Goal: Transaction & Acquisition: Purchase product/service

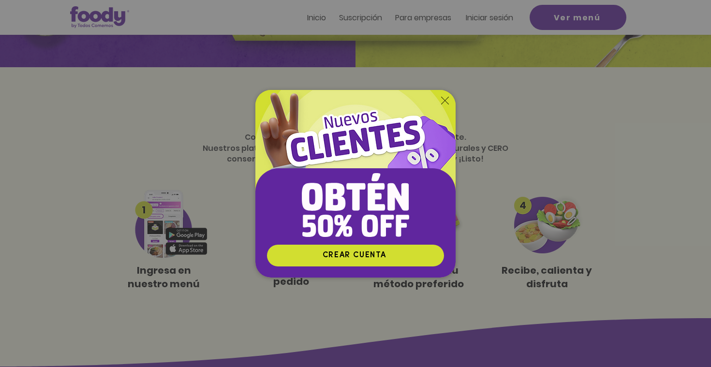
click at [446, 101] on icon "Volver al sitio" at bounding box center [445, 101] width 8 height 8
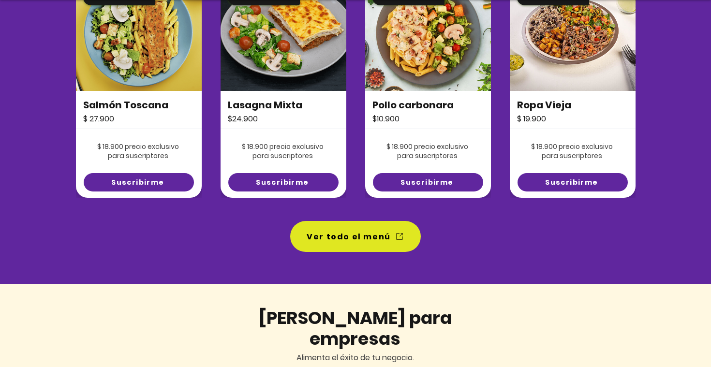
scroll to position [754, 0]
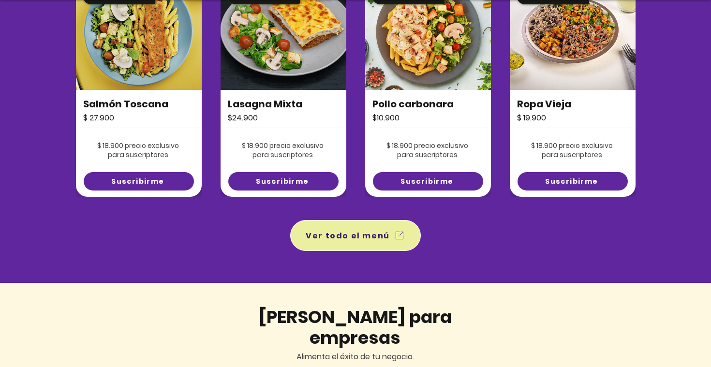
click at [346, 240] on span "Ver todo el menú" at bounding box center [348, 236] width 84 height 12
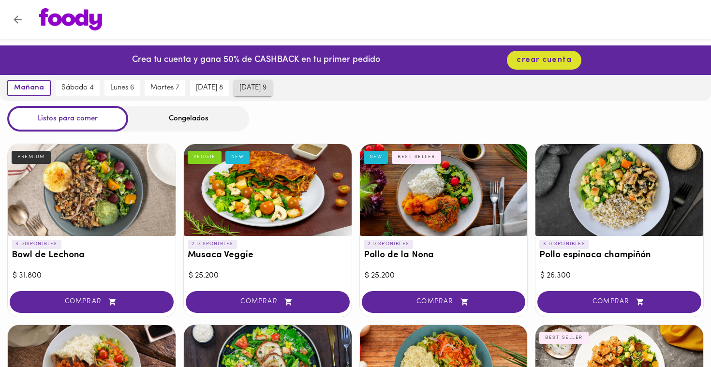
click at [249, 88] on span "[DATE] 9" at bounding box center [253, 88] width 27 height 9
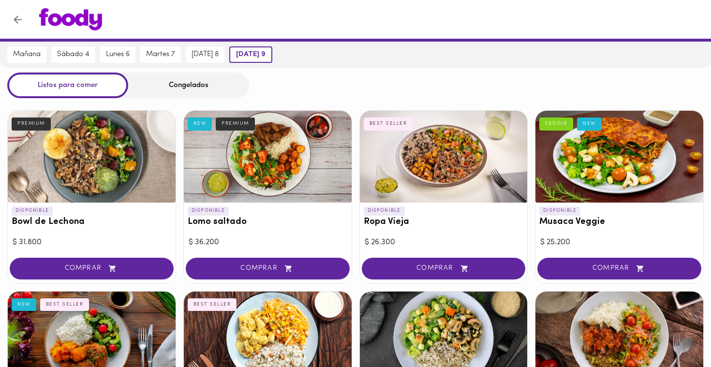
scroll to position [21, 0]
